Goal: Task Accomplishment & Management: Manage account settings

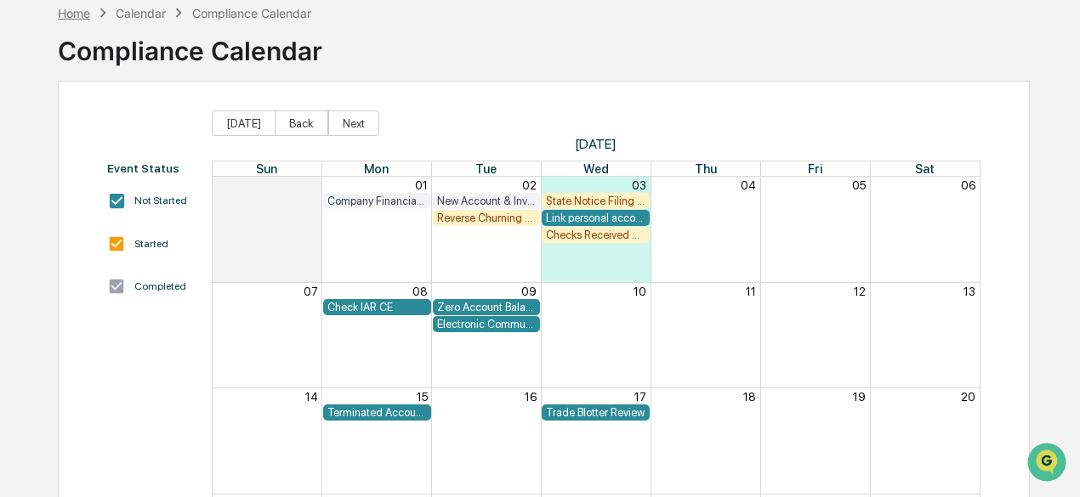
click at [67, 9] on div "Home" at bounding box center [74, 13] width 32 height 14
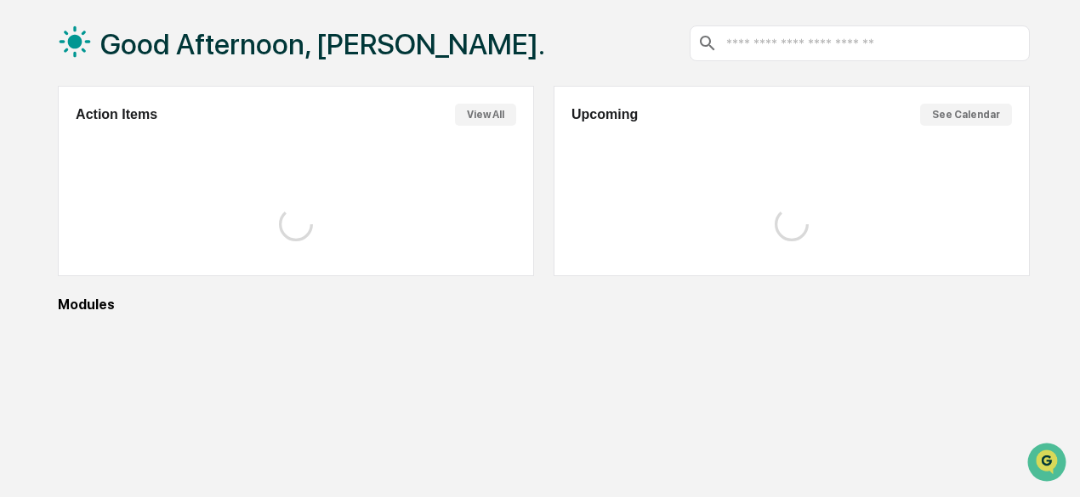
scroll to position [85, 0]
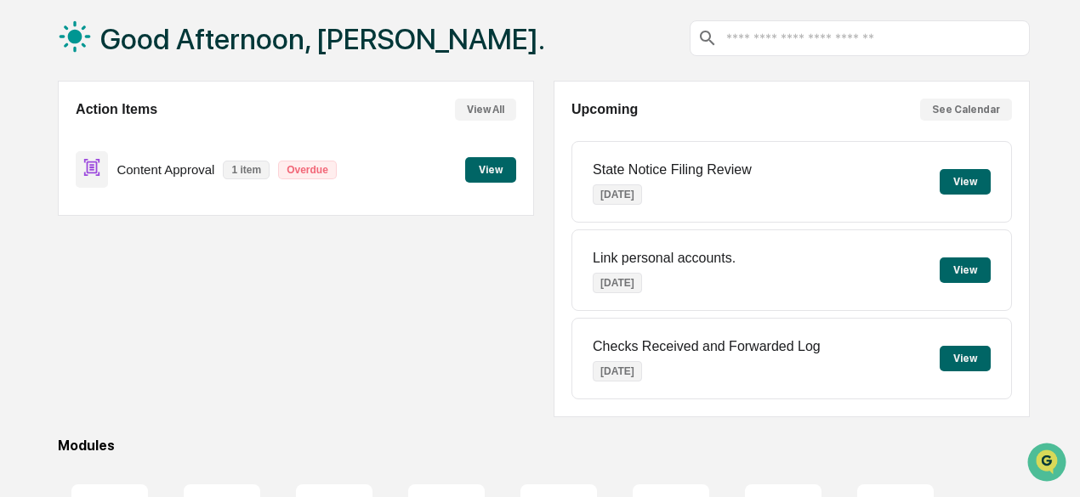
click at [509, 108] on button "View All" at bounding box center [485, 110] width 61 height 22
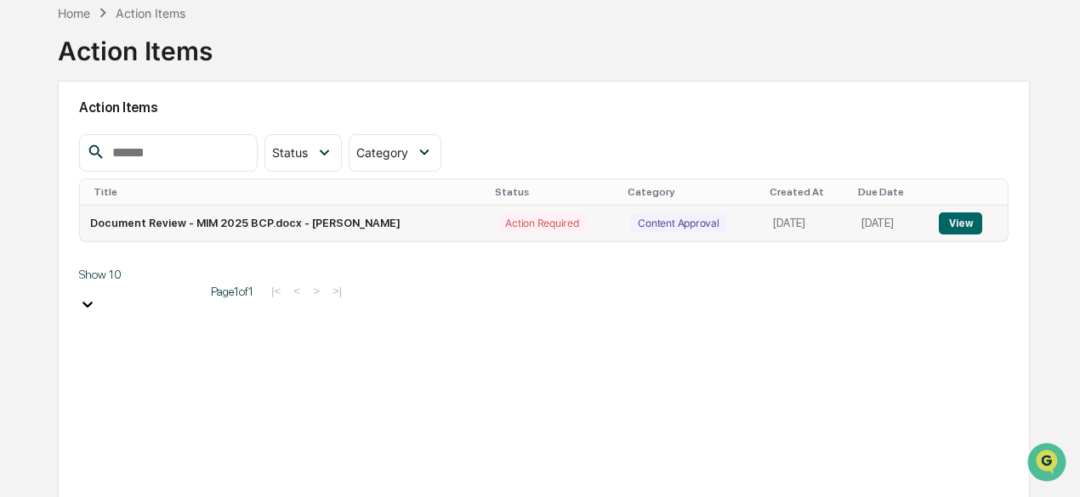
click at [323, 219] on td "Document Review - MIM 2025 BCP.docx - [PERSON_NAME]" at bounding box center [284, 224] width 408 height 36
click at [498, 225] on div "Action Required" at bounding box center [541, 223] width 87 height 20
click at [498, 224] on div "Action Required" at bounding box center [541, 223] width 87 height 20
click at [963, 217] on button "View" at bounding box center [960, 224] width 43 height 22
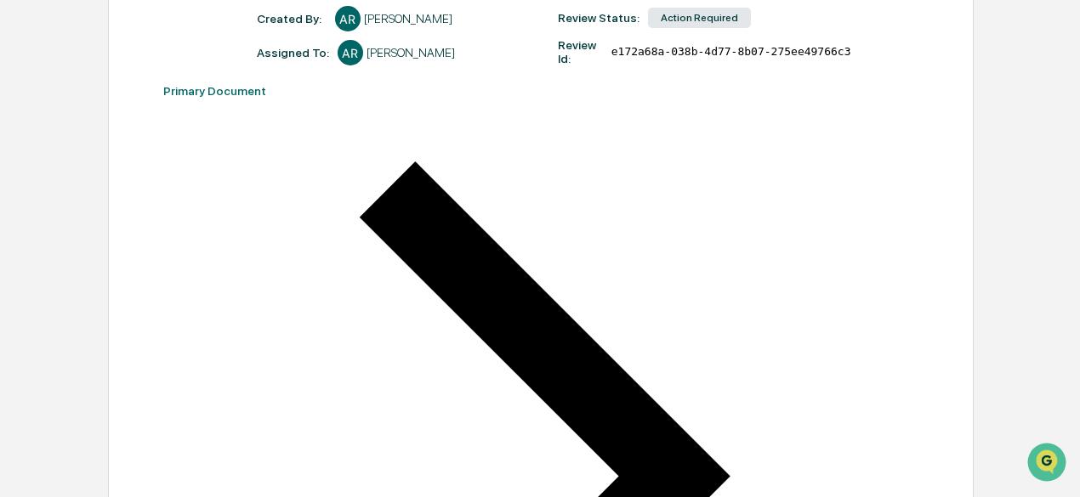
scroll to position [255, 0]
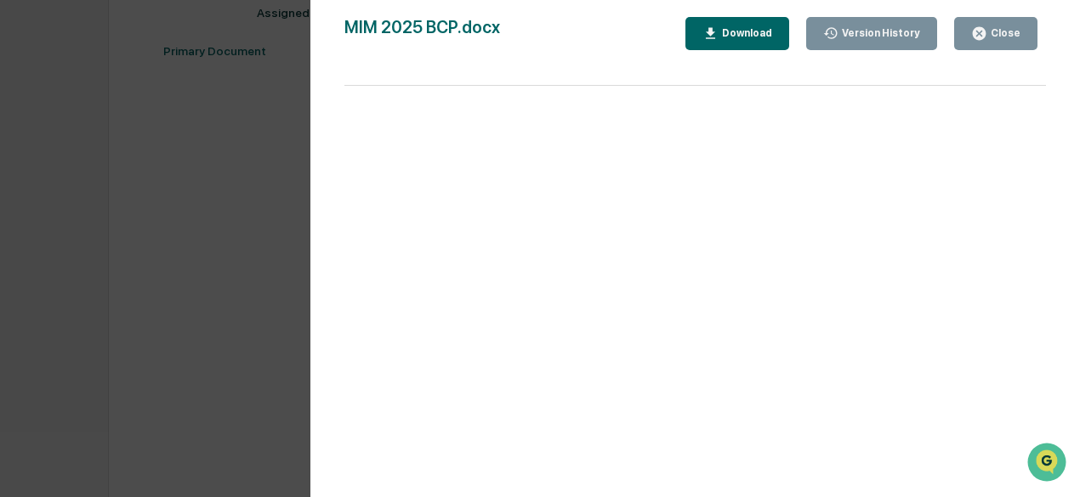
click at [1015, 30] on div "Close" at bounding box center [1003, 33] width 33 height 12
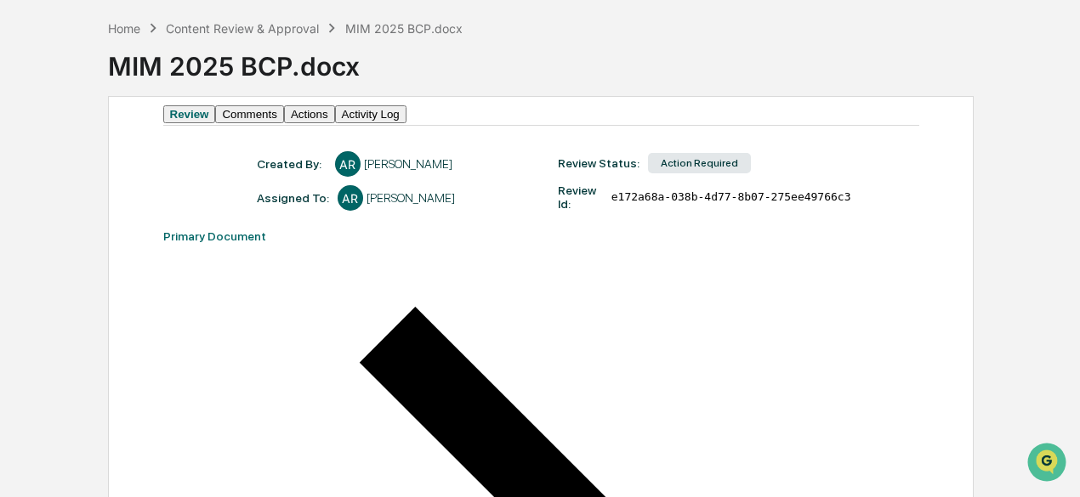
scroll to position [0, 0]
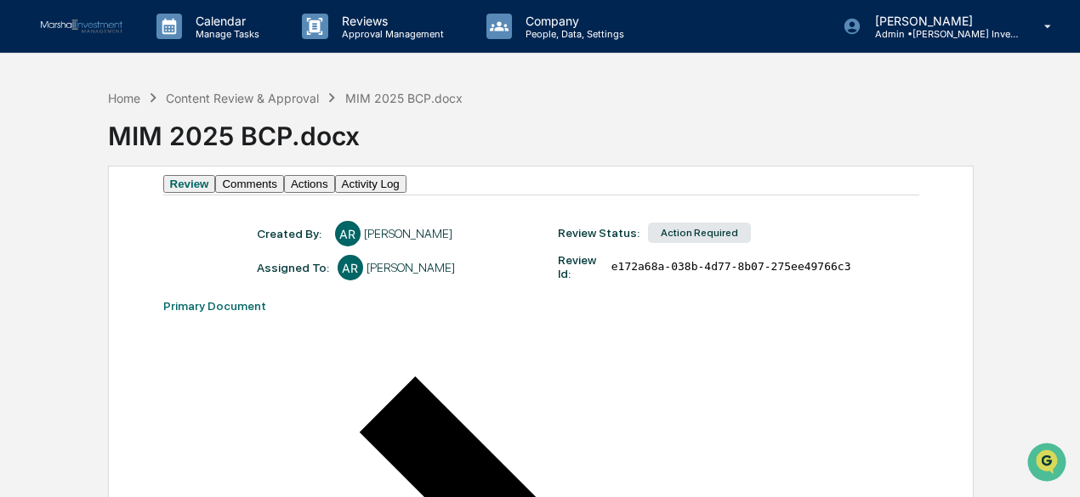
click at [335, 191] on button "Actions" at bounding box center [309, 184] width 51 height 18
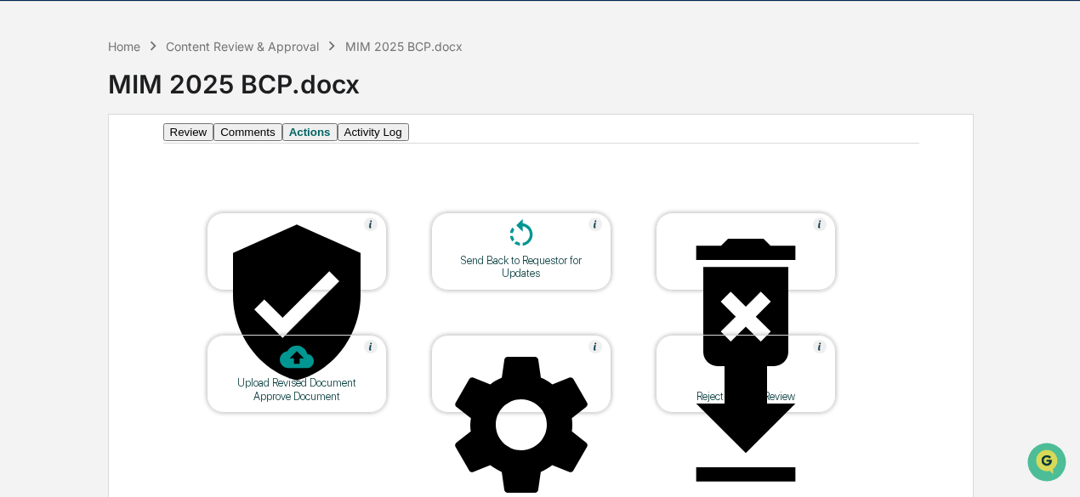
scroll to position [75, 0]
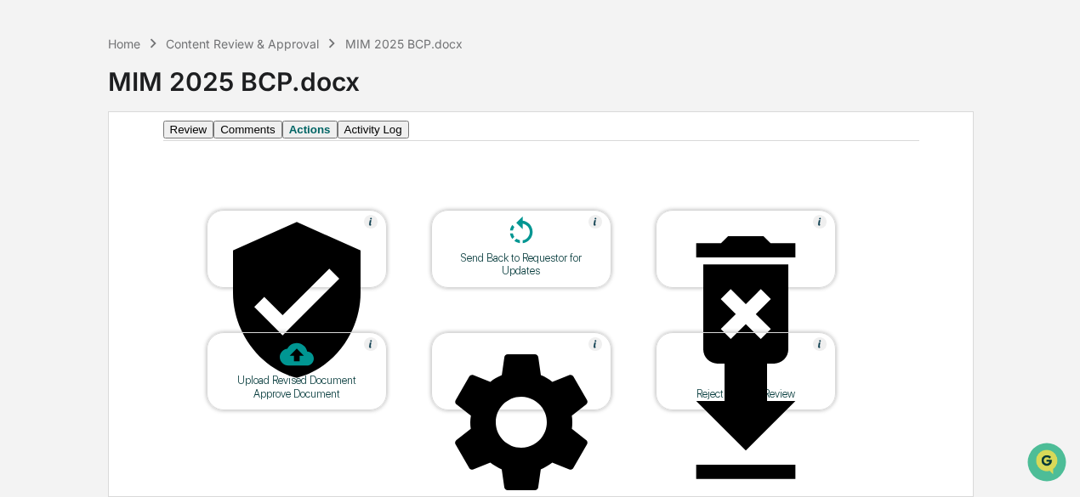
click at [733, 253] on div at bounding box center [746, 301] width 170 height 173
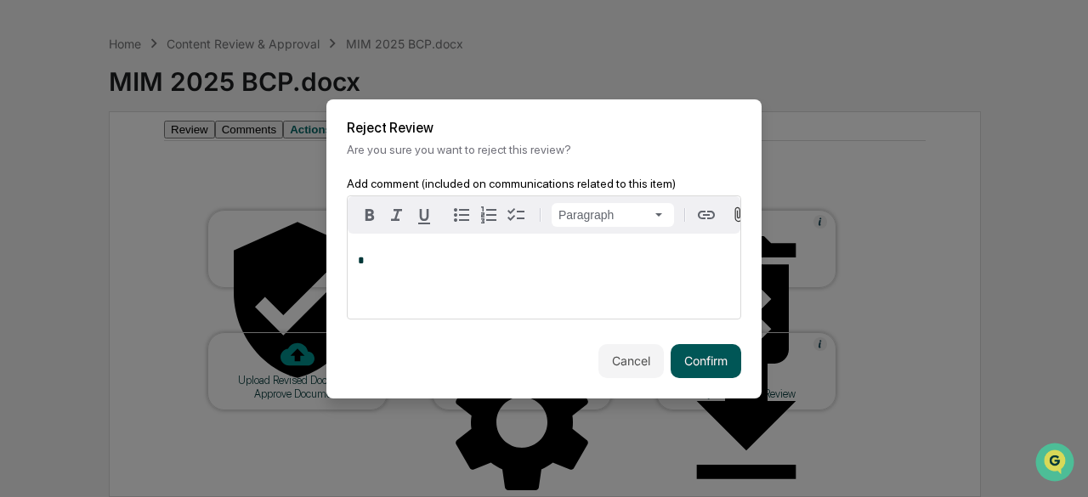
click at [711, 361] on button "Confirm" at bounding box center [706, 361] width 71 height 34
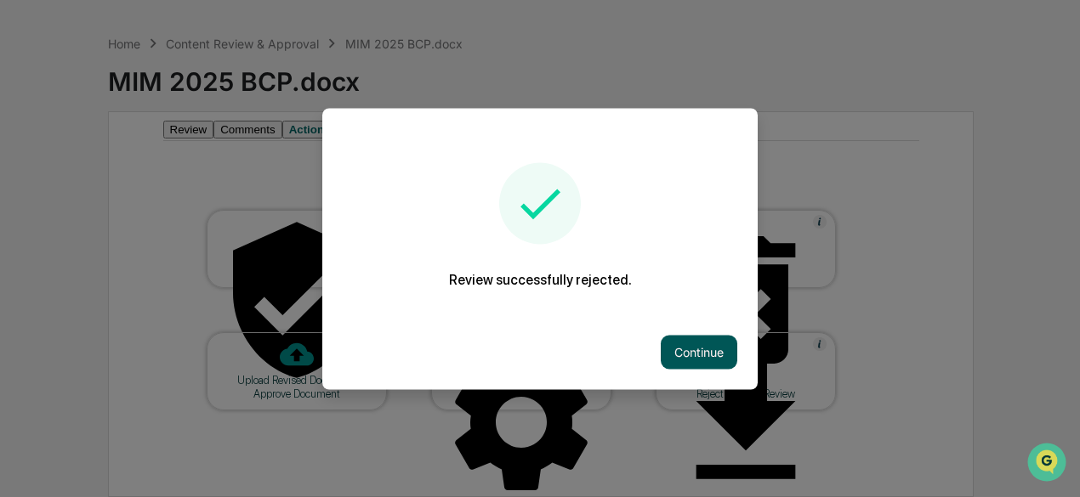
click at [697, 353] on button "Continue" at bounding box center [699, 352] width 77 height 34
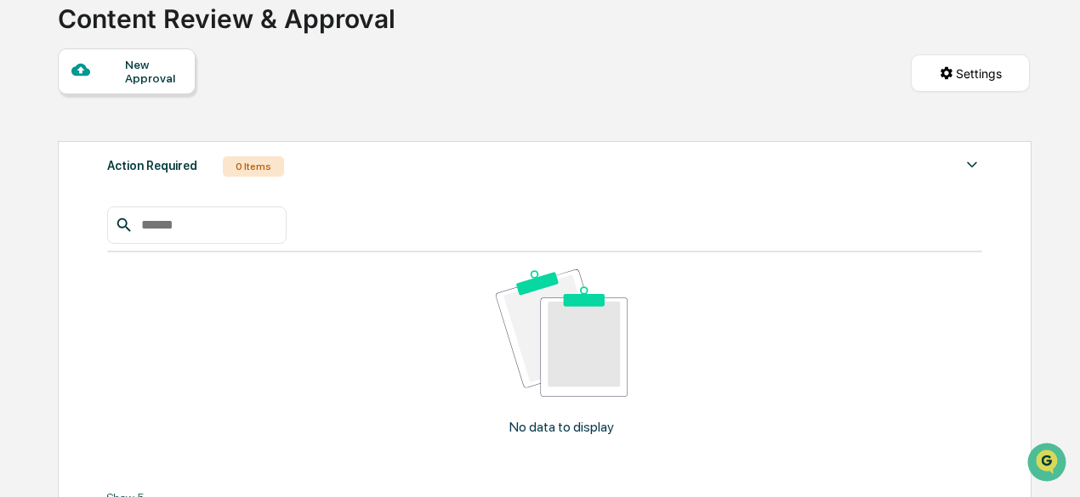
scroll to position [131, 0]
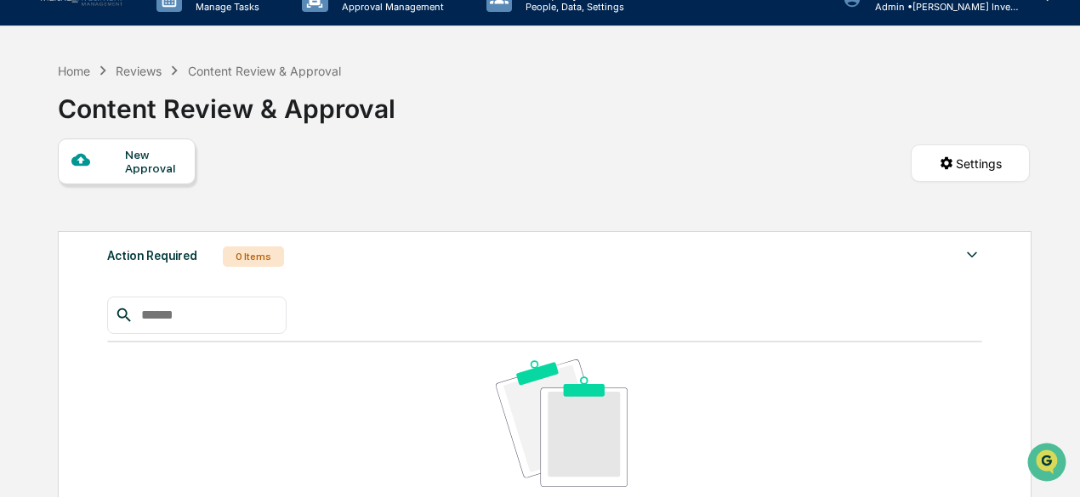
scroll to position [0, 0]
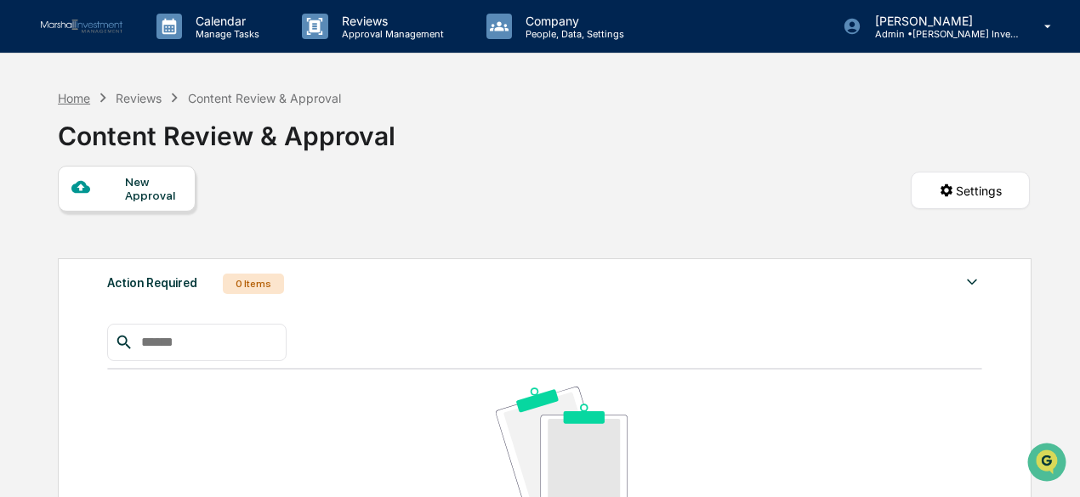
click at [74, 94] on div "Home" at bounding box center [74, 98] width 32 height 14
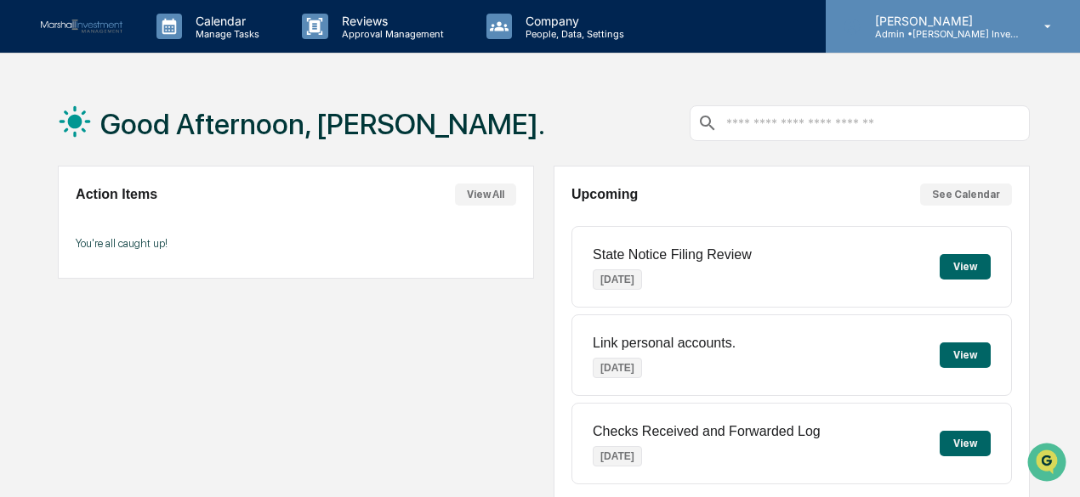
click at [930, 30] on p "Admin • [PERSON_NAME] Investment Management" at bounding box center [940, 34] width 158 height 12
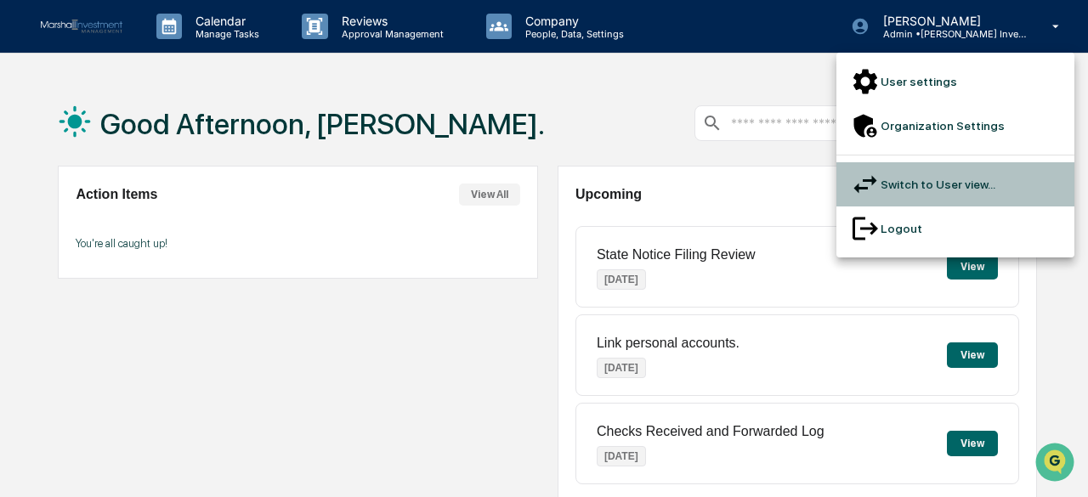
click at [910, 162] on li "Switch to User view..." at bounding box center [956, 184] width 238 height 44
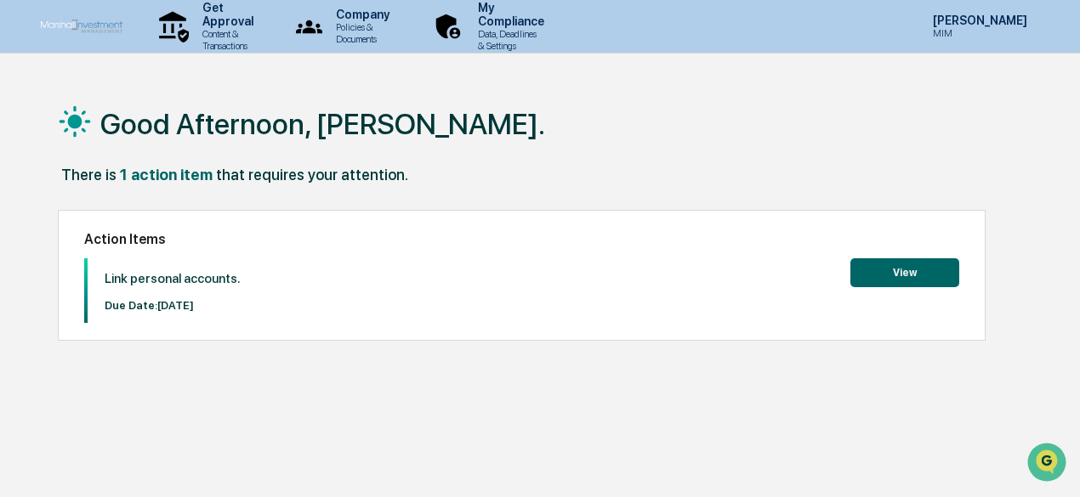
click at [879, 273] on button "View" at bounding box center [904, 273] width 109 height 29
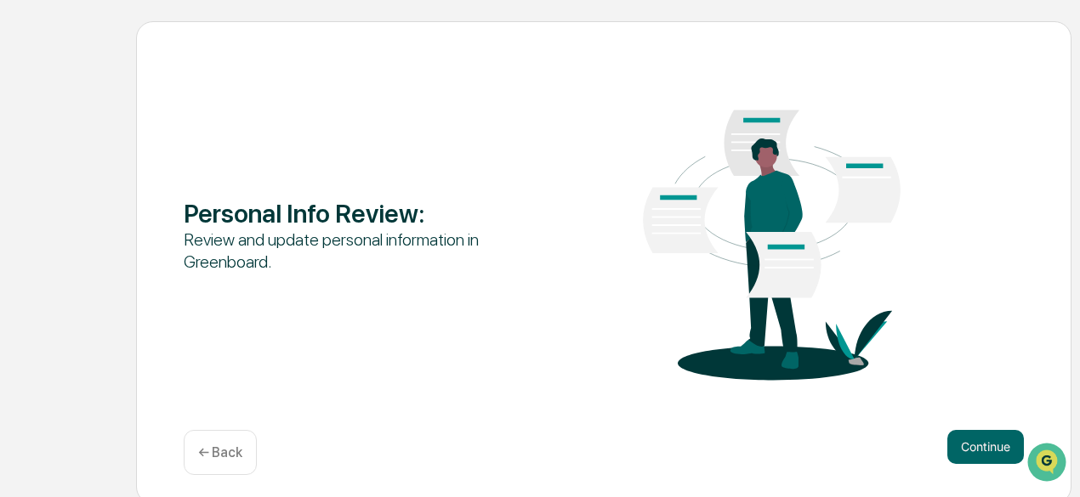
scroll to position [187, 0]
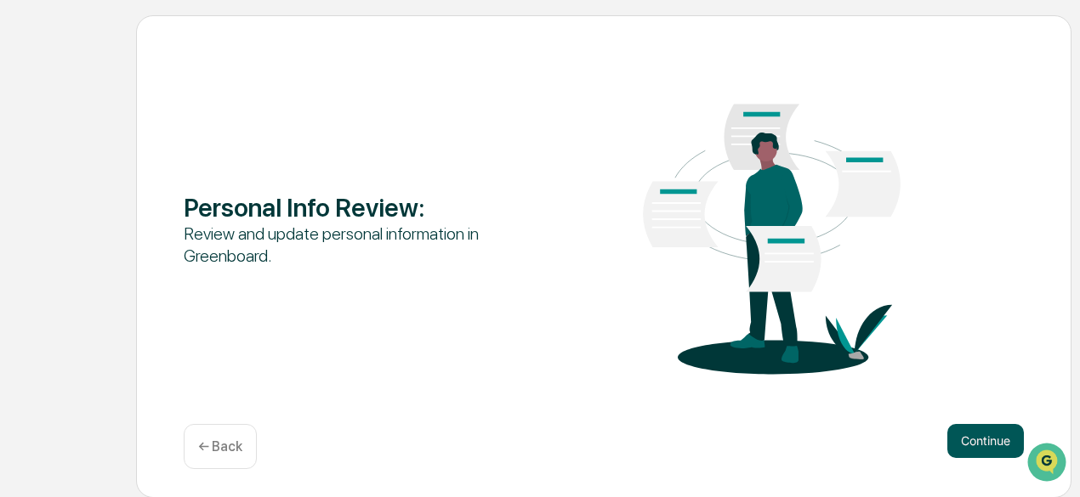
click at [963, 442] on button "Continue" at bounding box center [985, 441] width 77 height 34
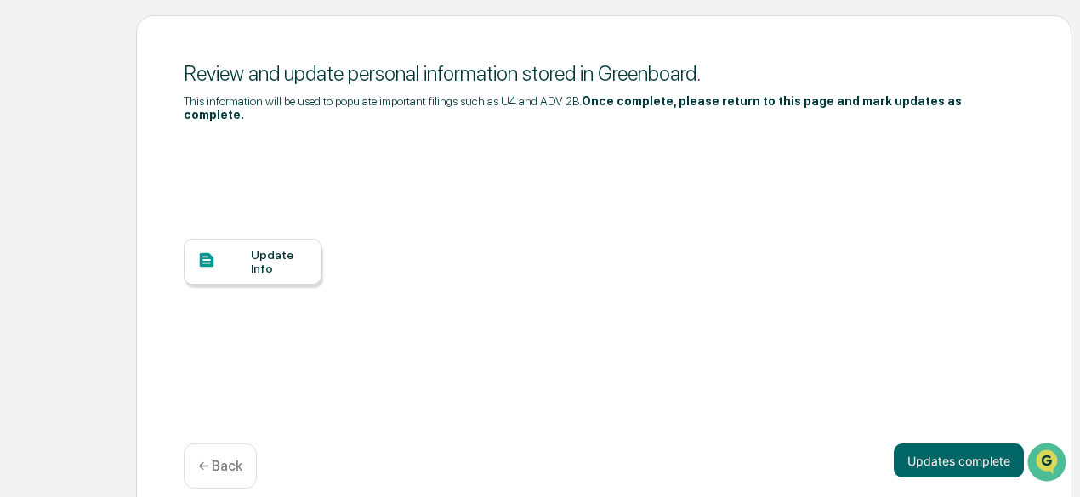
click at [311, 269] on div "Update Info" at bounding box center [253, 262] width 138 height 46
click at [916, 214] on div "Update Info" at bounding box center [604, 275] width 840 height 306
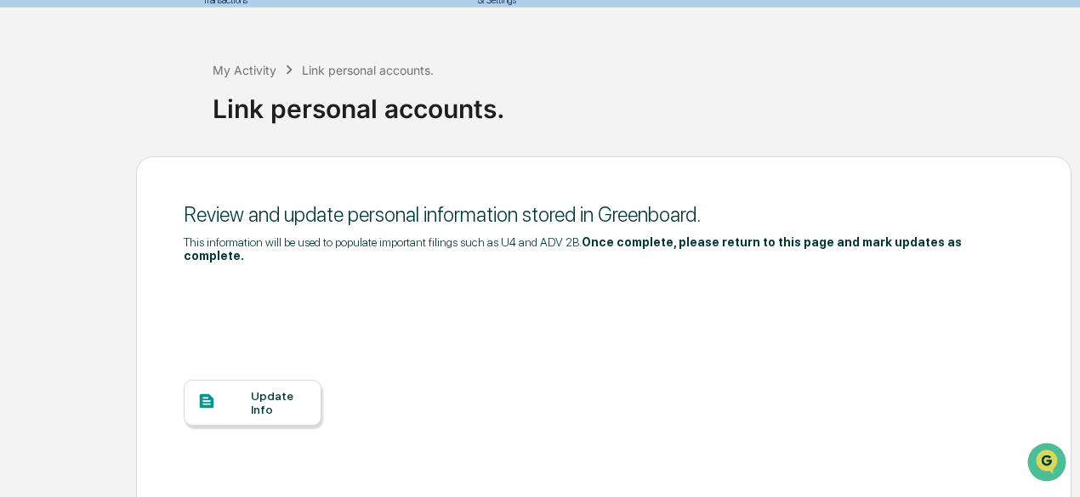
scroll to position [0, 0]
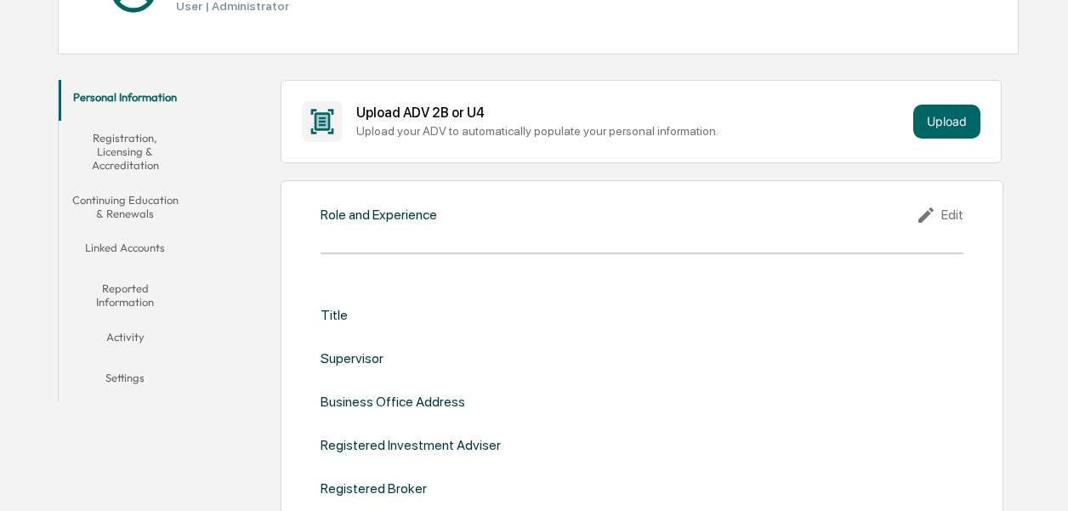
scroll to position [255, 0]
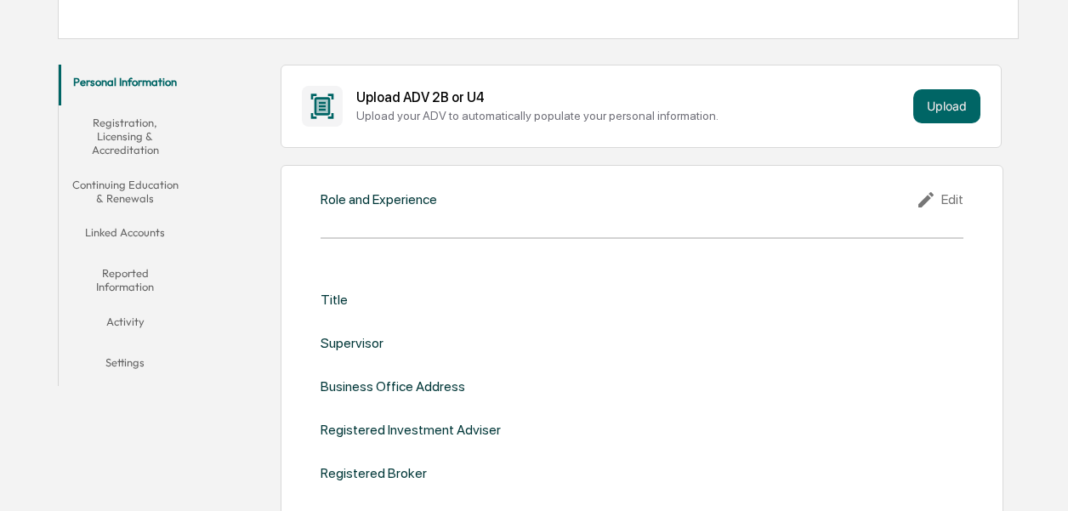
click at [134, 230] on button "Linked Accounts" at bounding box center [126, 235] width 134 height 41
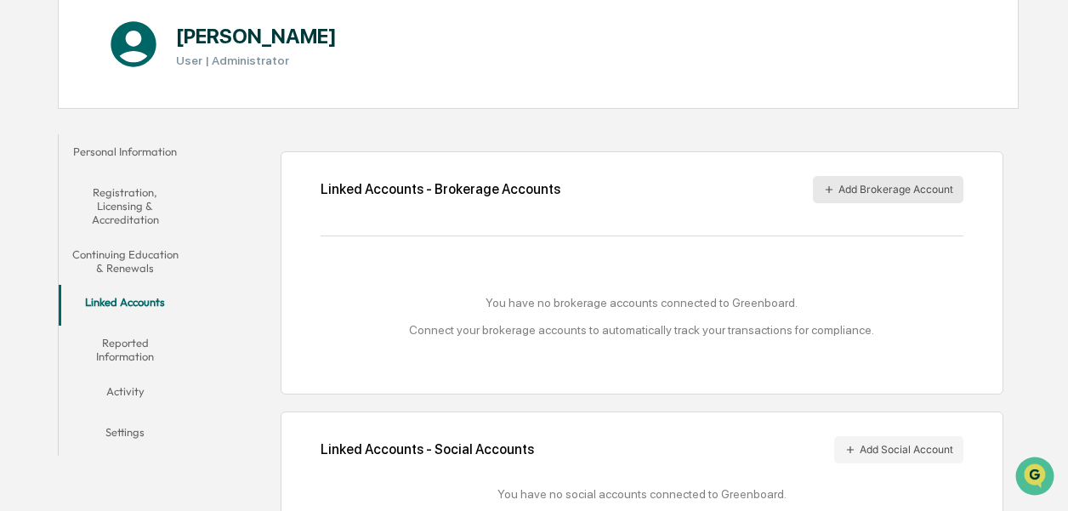
click at [920, 185] on button "Add Brokerage Account" at bounding box center [888, 189] width 151 height 27
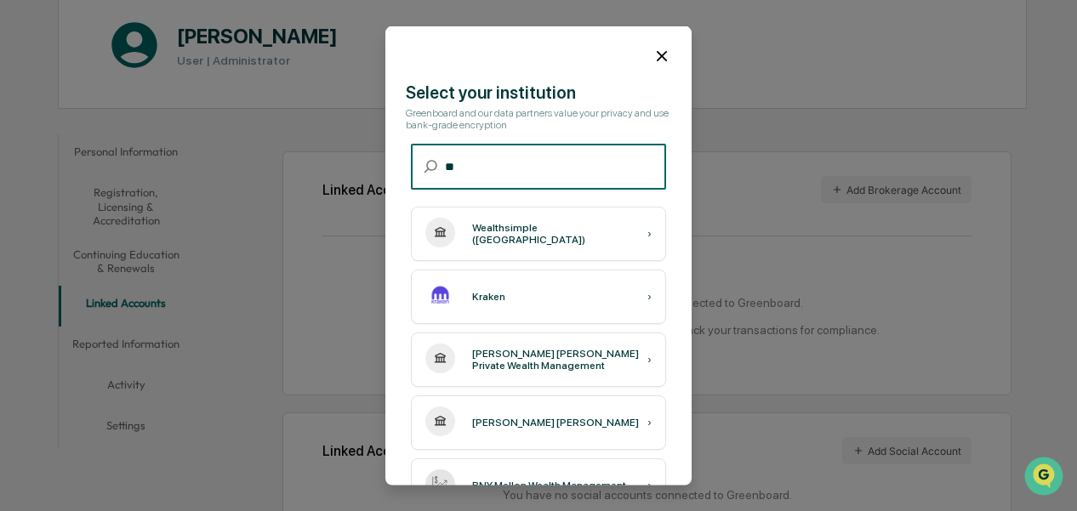
type input "***"
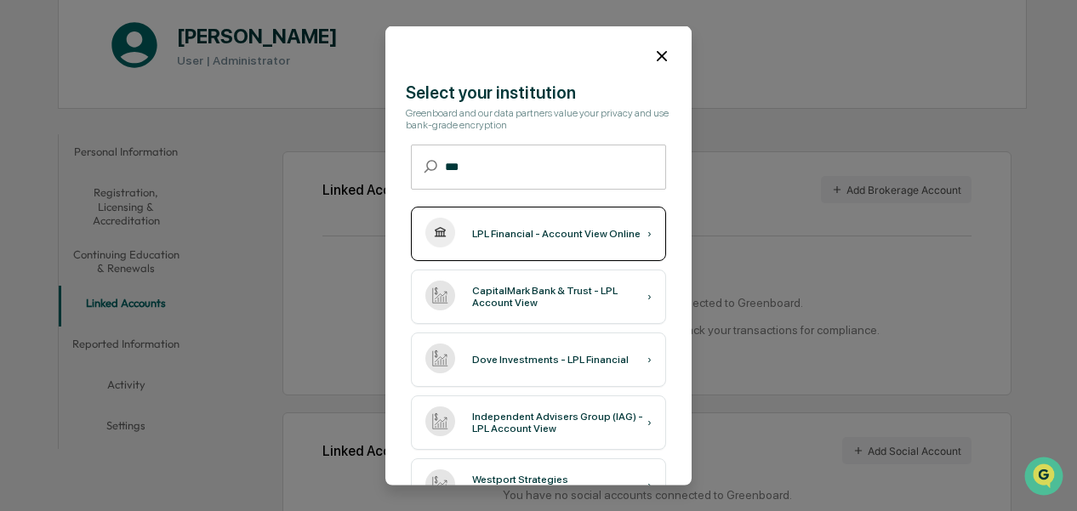
click at [512, 244] on div "LPL Financial - Account View Online ›" at bounding box center [538, 233] width 255 height 54
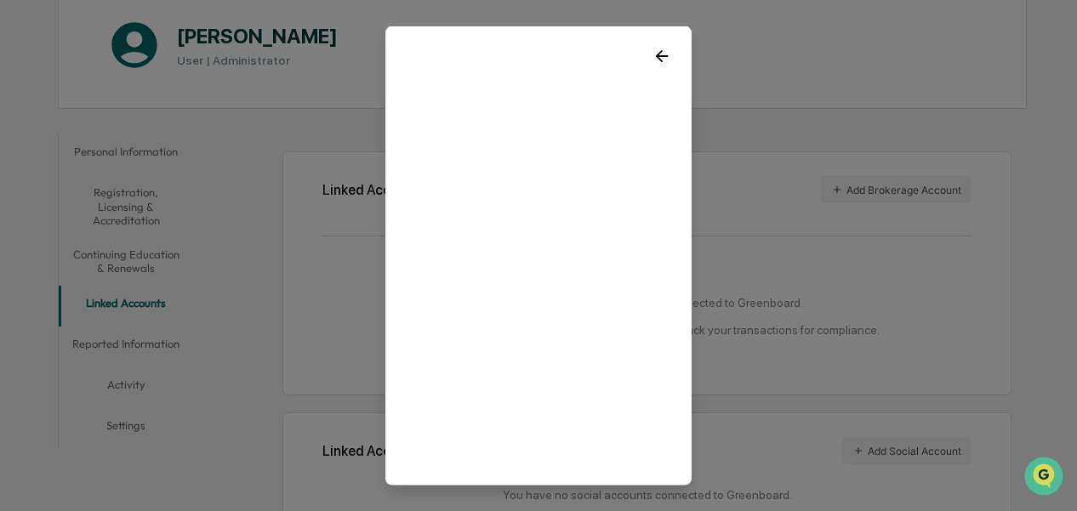
click at [652, 54] on icon at bounding box center [661, 55] width 19 height 19
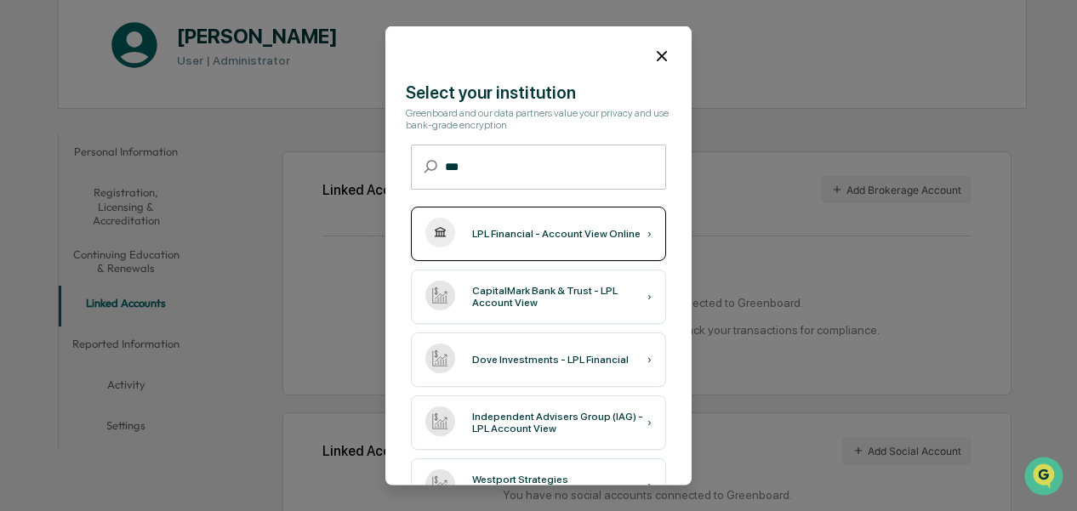
click at [560, 233] on div "LPL Financial - Account View Online" at bounding box center [556, 233] width 168 height 12
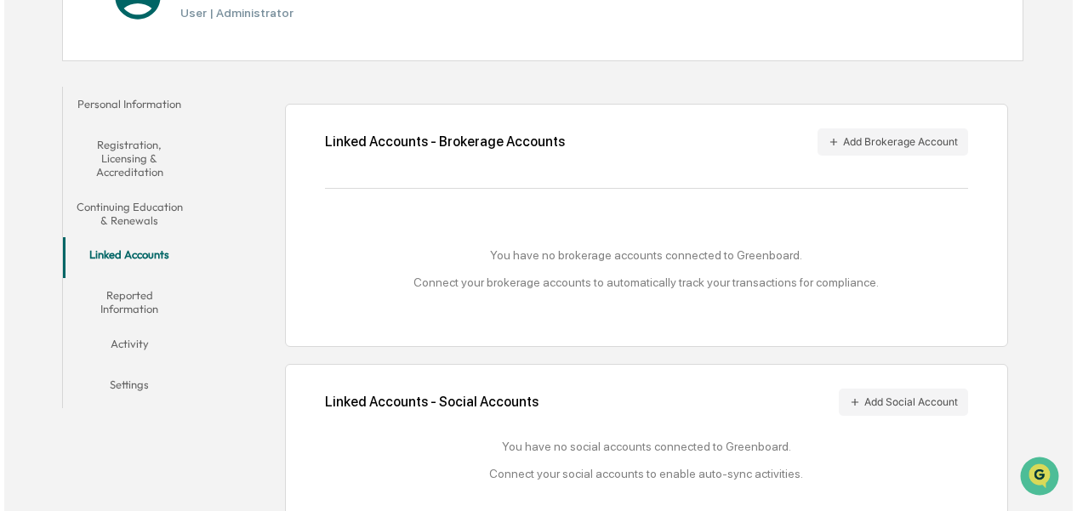
scroll to position [253, 0]
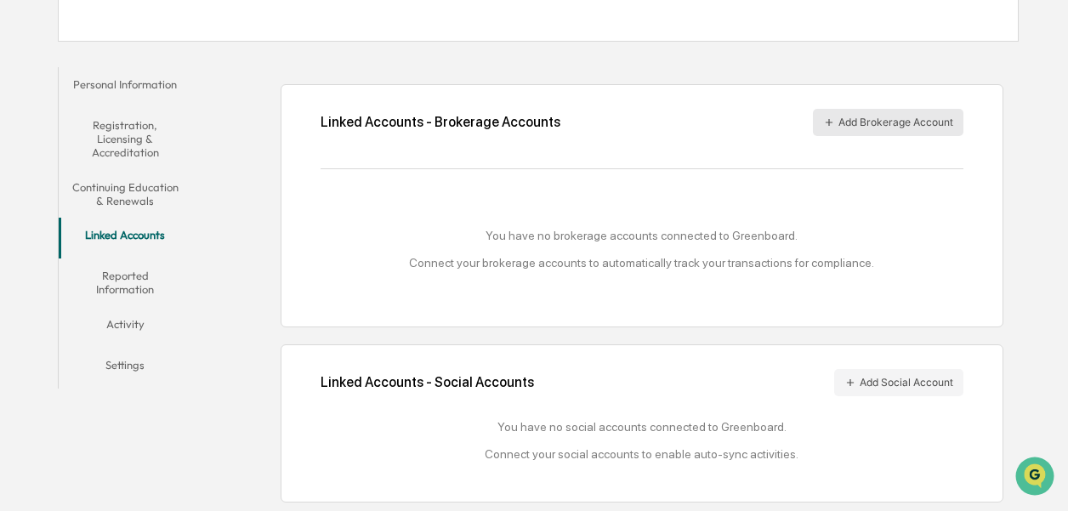
click at [884, 115] on button "Add Brokerage Account" at bounding box center [888, 122] width 151 height 27
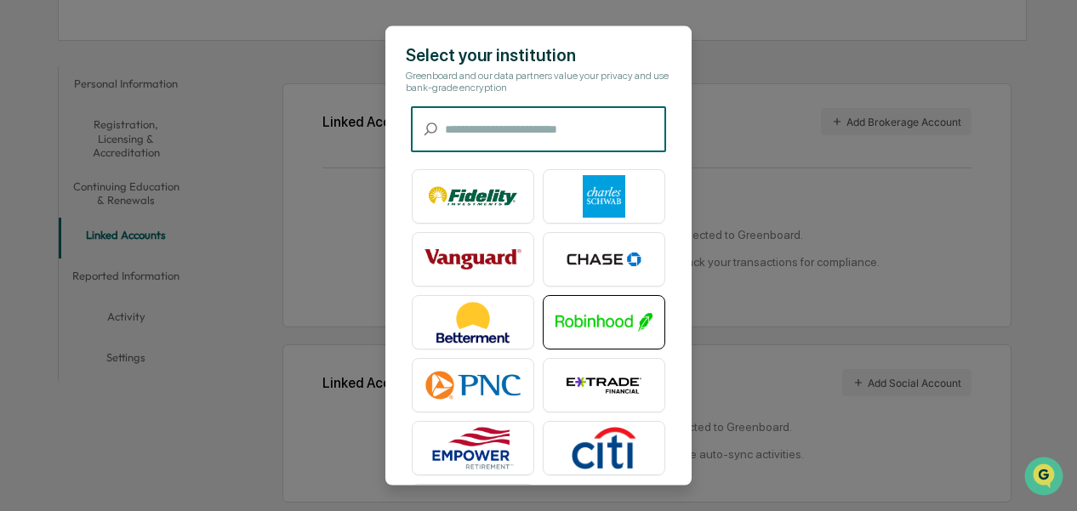
scroll to position [0, 0]
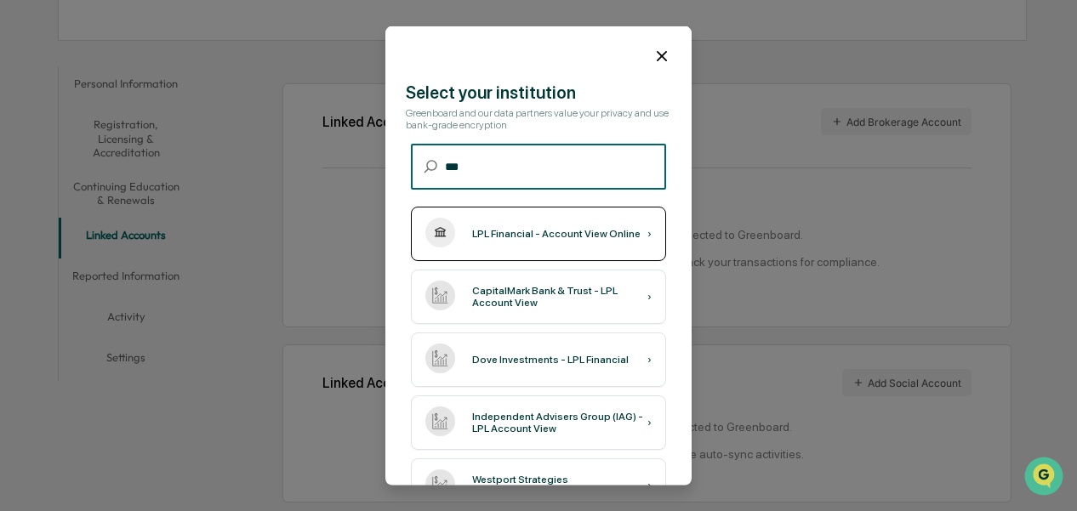
type input "***"
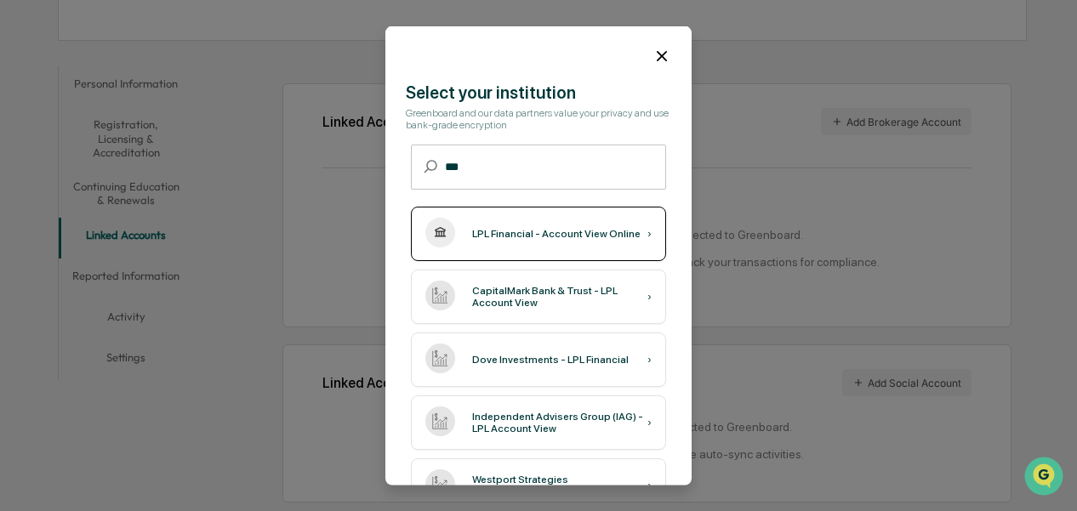
click at [561, 240] on div "LPL Financial - Account View Online ›" at bounding box center [538, 233] width 255 height 54
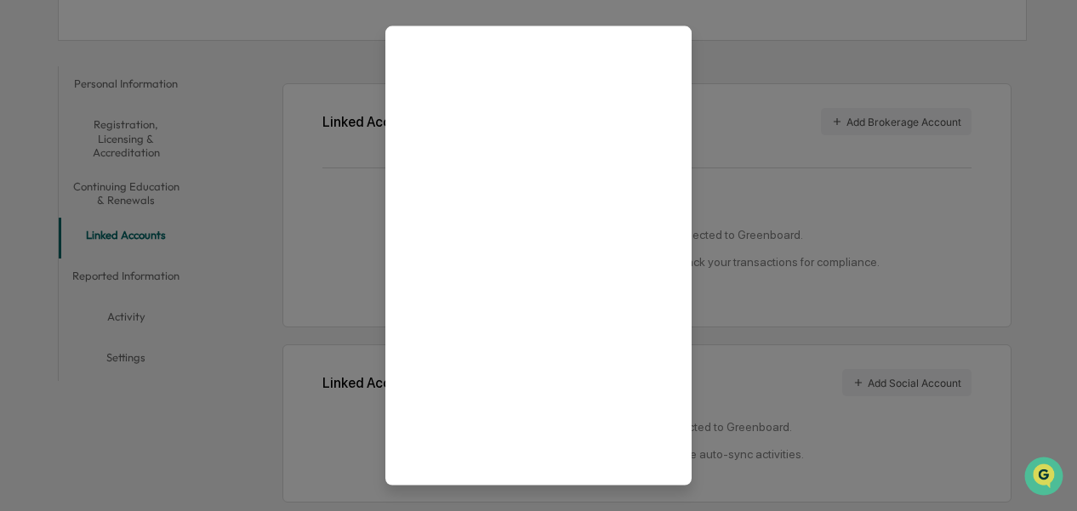
scroll to position [111, 0]
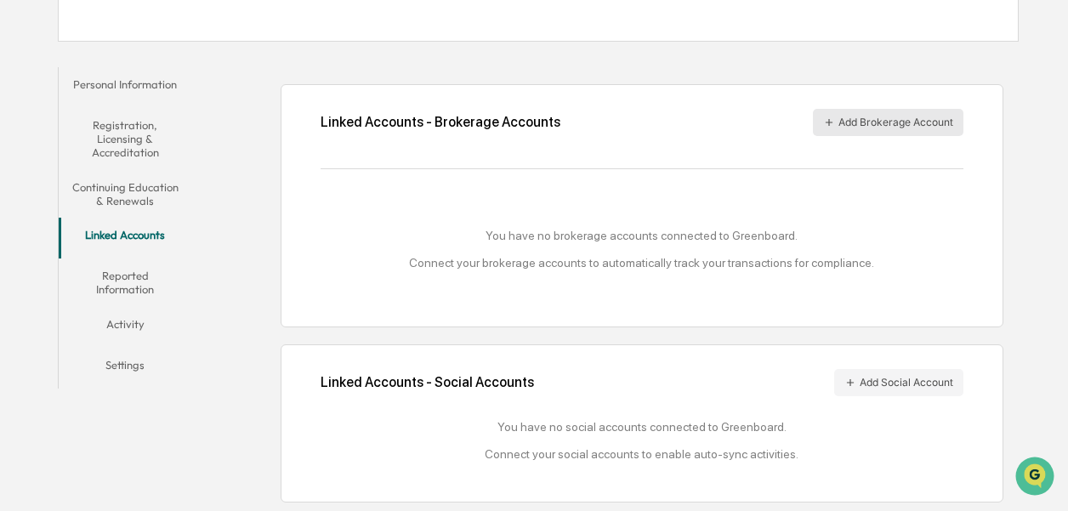
click at [861, 123] on button "Add Brokerage Account" at bounding box center [888, 122] width 151 height 27
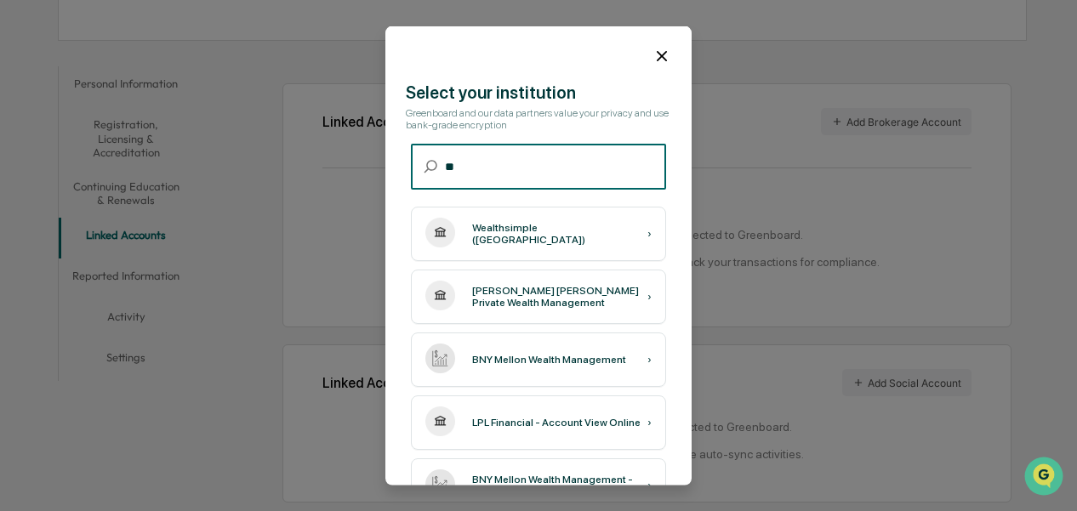
type input "***"
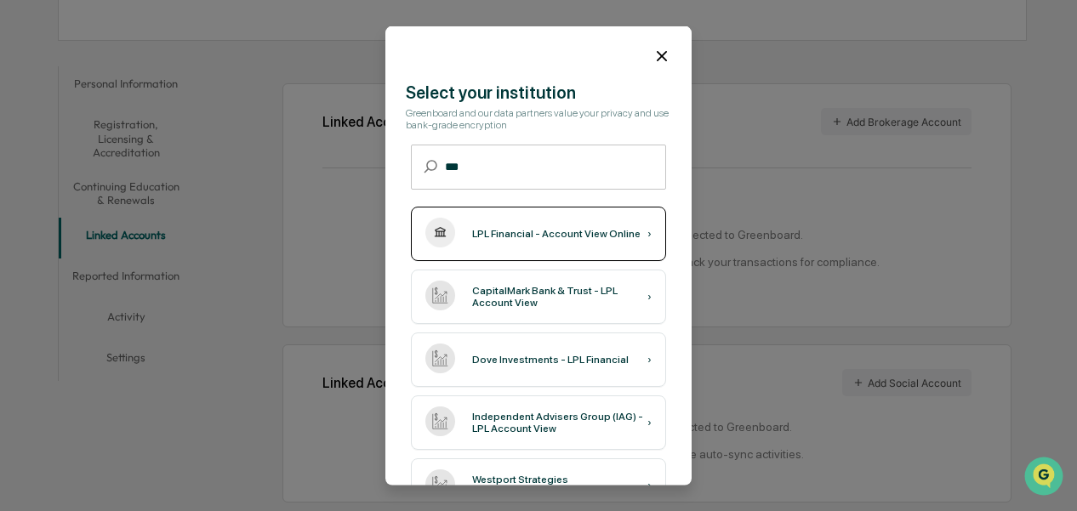
click at [531, 232] on div "LPL Financial - Account View Online" at bounding box center [556, 233] width 168 height 12
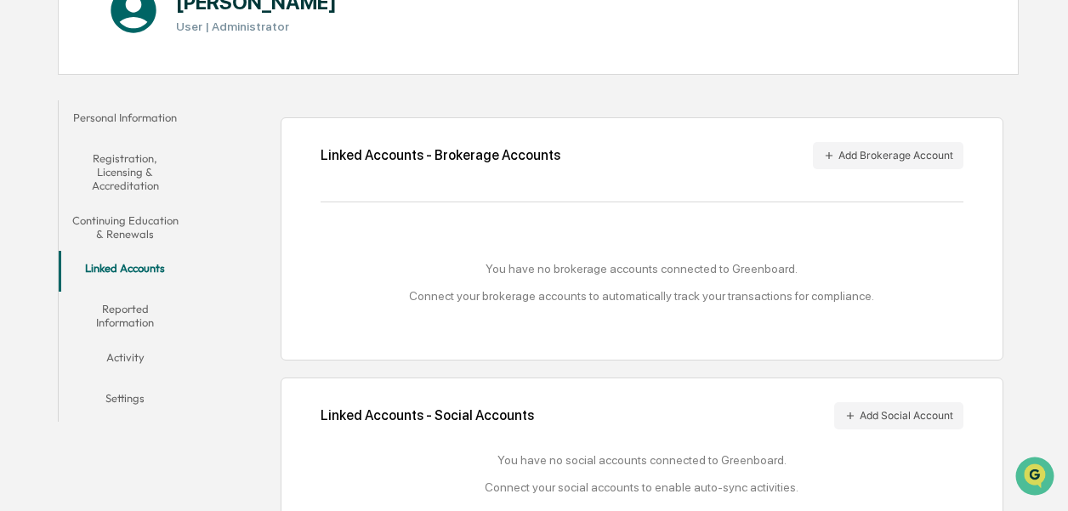
scroll to position [253, 0]
